Goal: Find specific page/section: Find specific page/section

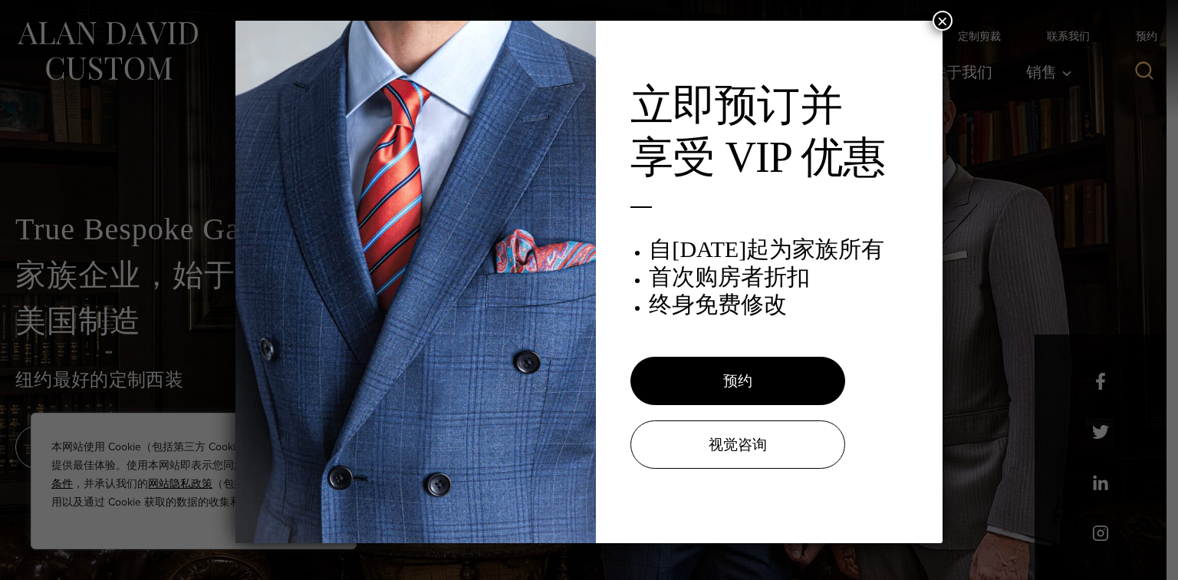
click at [968, 285] on div "立即预订并 享受 VIP 优惠 自[DATE]起为家族所有 首次购房者折扣 终身免费修改 预约 视觉咨询 ×" at bounding box center [589, 290] width 1178 height 580
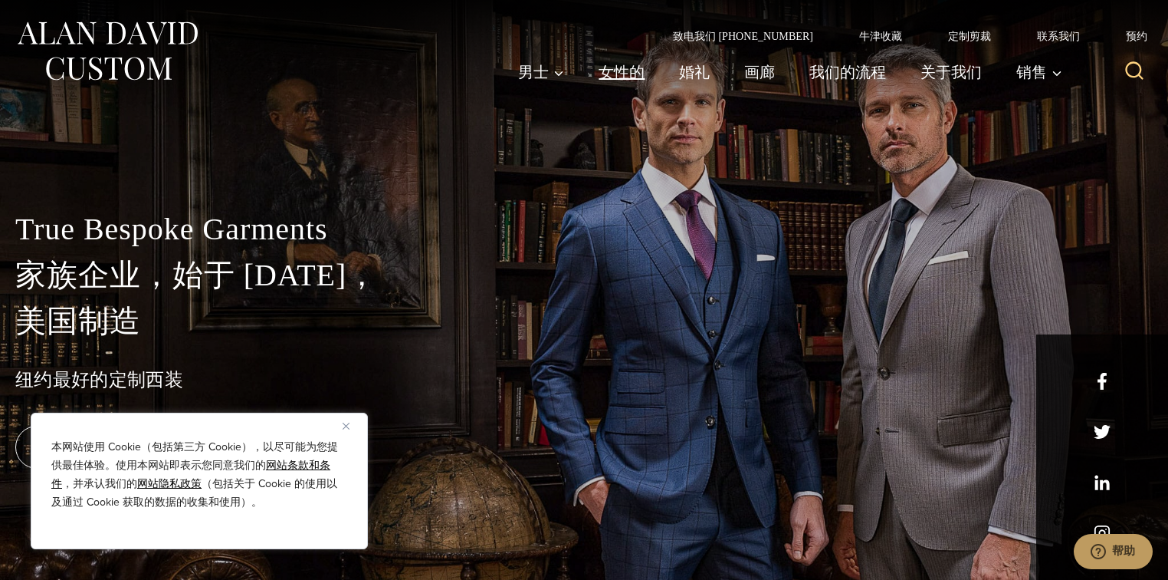
click at [619, 64] on font "女性的" at bounding box center [622, 72] width 46 height 23
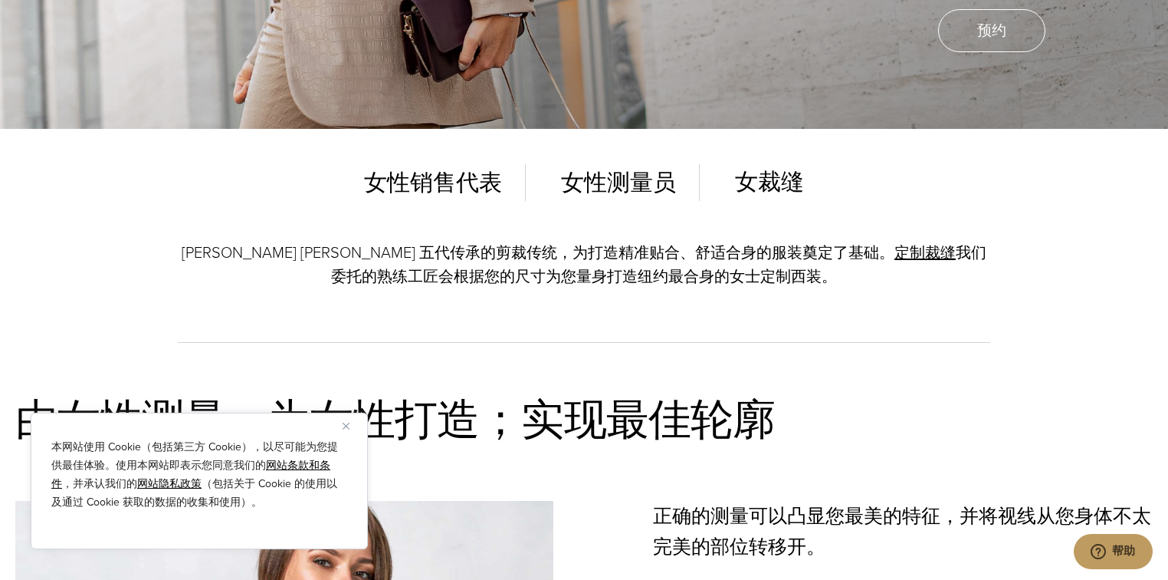
scroll to position [429, 0]
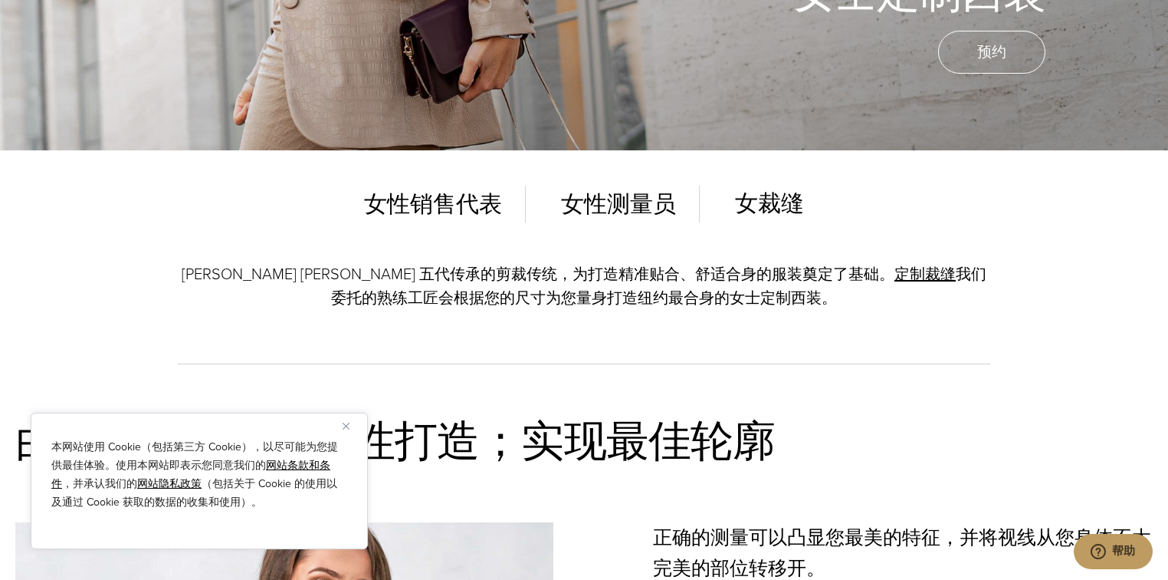
click at [434, 205] on font "女性销售代表" at bounding box center [433, 203] width 138 height 25
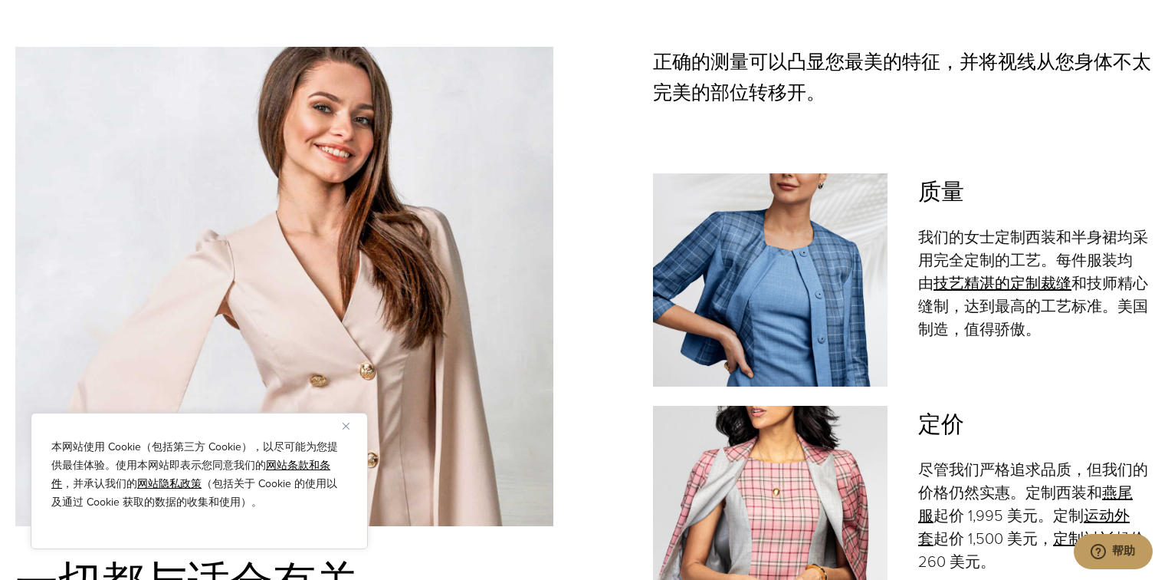
scroll to position [920, 0]
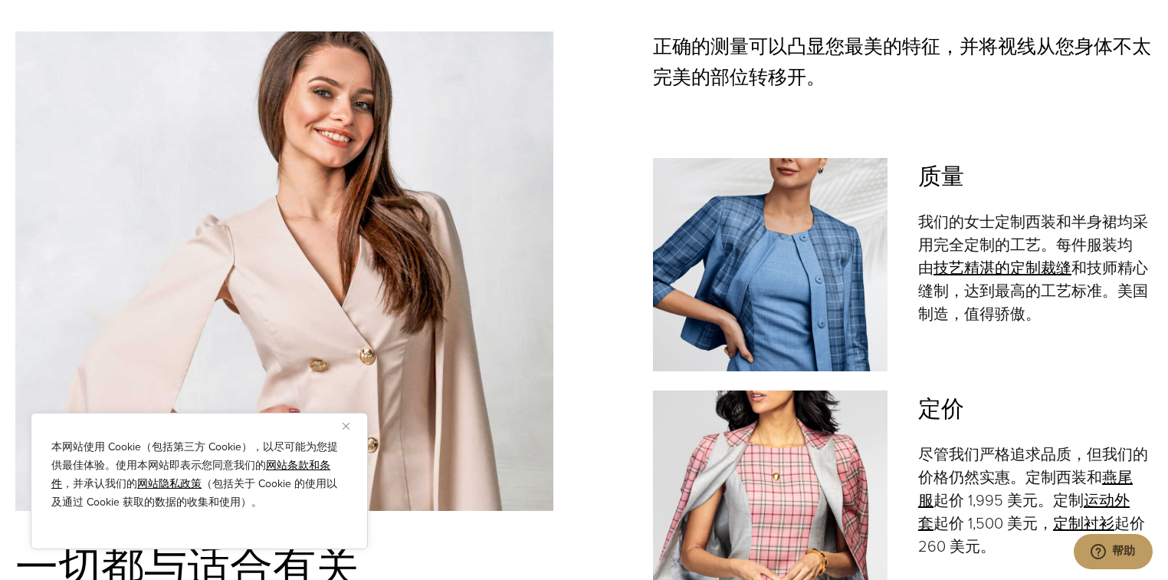
click at [345, 427] on img "关闭" at bounding box center [346, 425] width 7 height 7
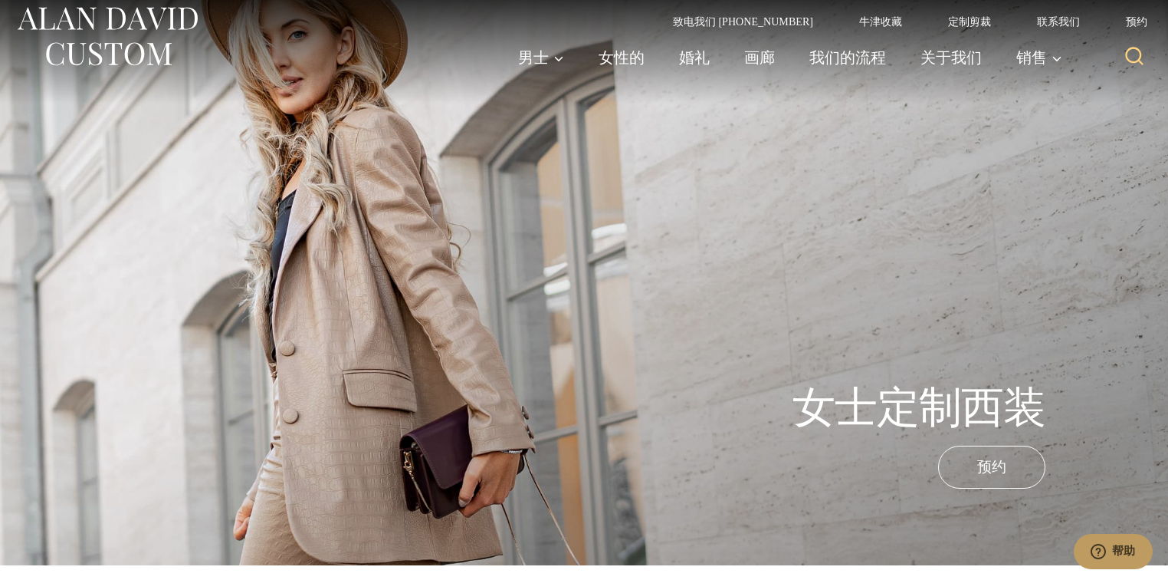
scroll to position [0, 0]
